Goal: Task Accomplishment & Management: Manage account settings

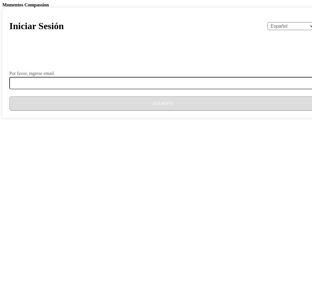
select select "es"
click at [268, 30] on select "English Español Français አማርኛ ဗမာ bahasa Indonesia Oromiffa Português සිංහල Kis…" at bounding box center [292, 26] width 49 height 8
click at [263, 118] on body "Momentos Compassion Iniciar Sesión English Español Français አማርኛ ဗမာ bahasa Ind…" at bounding box center [156, 60] width 308 height 116
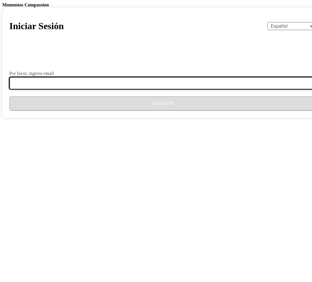
click at [109, 89] on input "Por favor, ingrese email" at bounding box center [166, 83] width 315 height 12
type input "[EMAIL_ADDRESS][DOMAIN_NAME]"
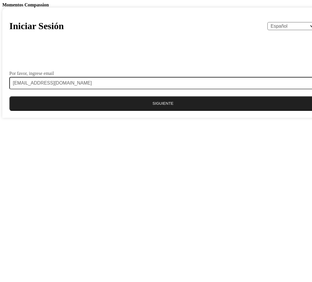
click at [152, 111] on button "Siguiente" at bounding box center [163, 103] width 308 height 15
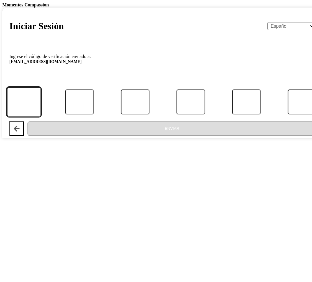
click at [41, 117] on input "Código" at bounding box center [24, 102] width 34 height 30
type input "4"
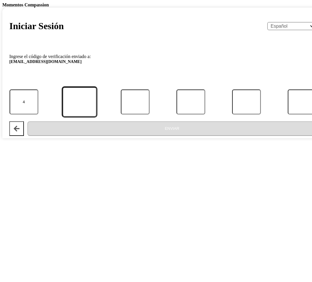
type input "7"
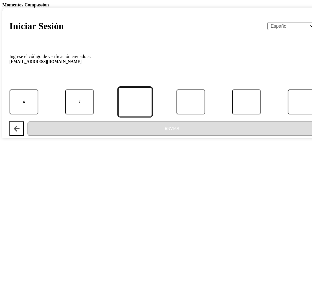
type input "3"
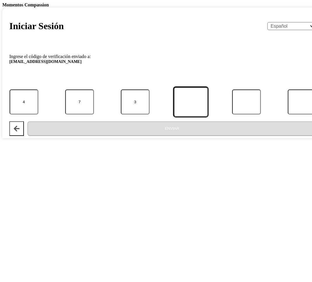
type input "9"
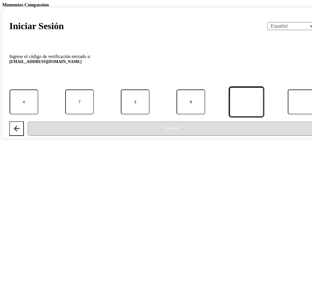
type input "5"
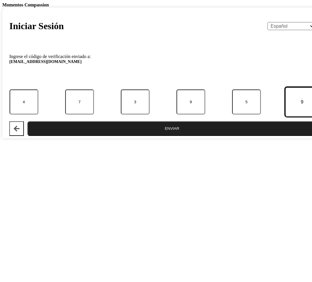
type input "9"
click at [27, 121] on button "Enviar" at bounding box center [172, 128] width 290 height 15
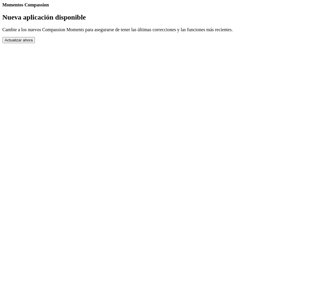
click at [35, 43] on button "Actualizar ahora" at bounding box center [18, 40] width 33 height 6
